Goal: Find specific page/section: Find specific page/section

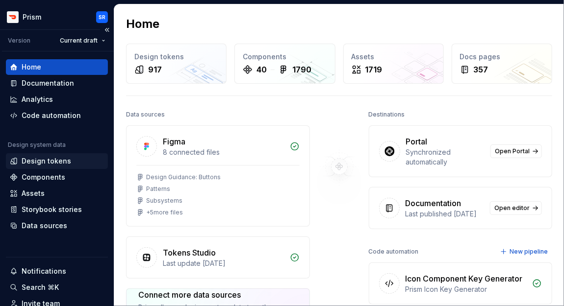
click at [52, 163] on div "Design tokens" at bounding box center [47, 161] width 50 height 10
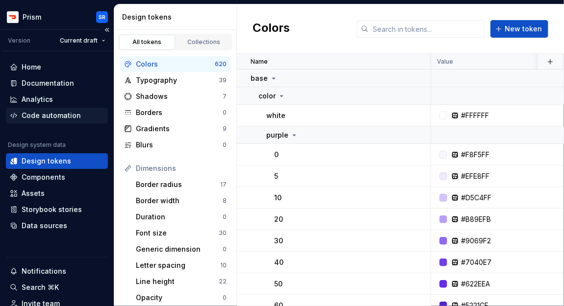
click at [57, 113] on div "Code automation" at bounding box center [51, 116] width 59 height 10
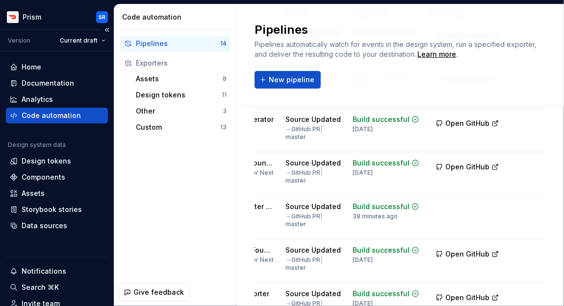
scroll to position [0, 149]
